Goal: Information Seeking & Learning: Learn about a topic

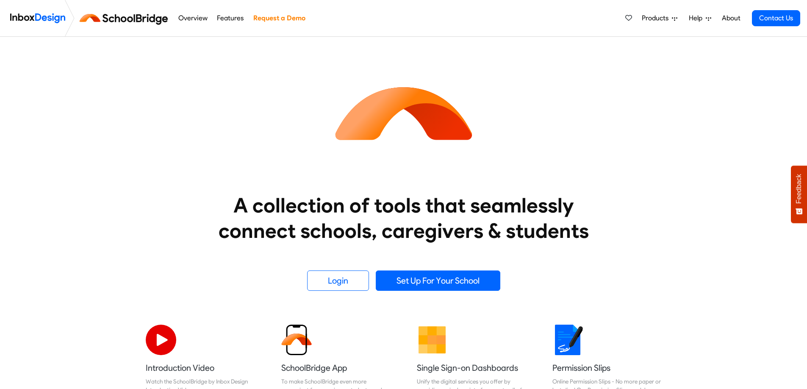
scroll to position [127, 0]
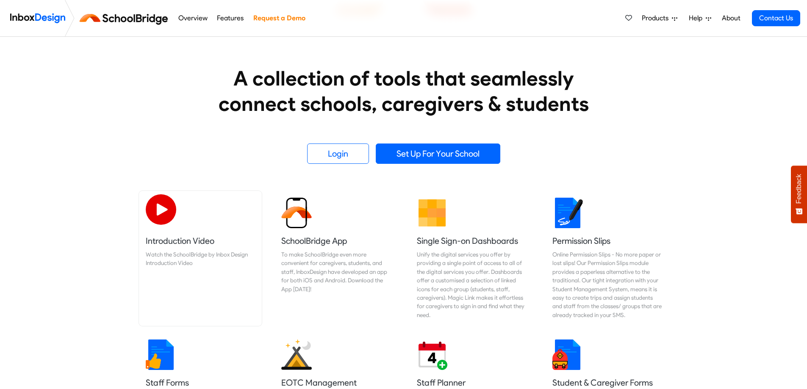
click at [168, 211] on img at bounding box center [161, 209] width 30 height 30
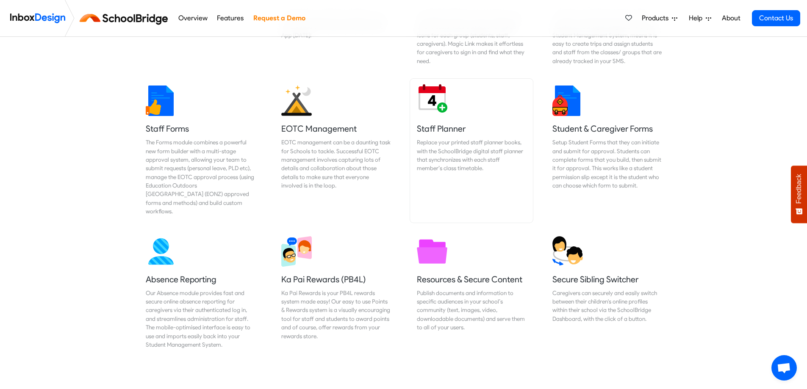
scroll to position [169, 0]
